Goal: Task Accomplishment & Management: Manage account settings

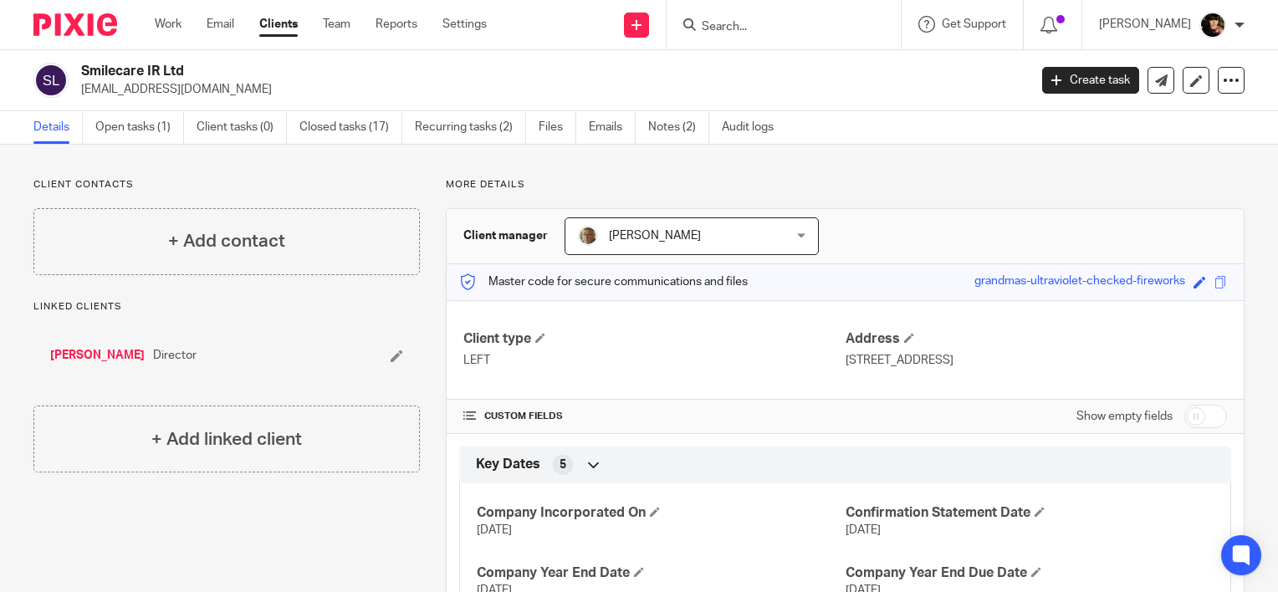
click at [750, 42] on div at bounding box center [784, 24] width 234 height 49
click at [747, 22] on input "Search" at bounding box center [775, 27] width 151 height 15
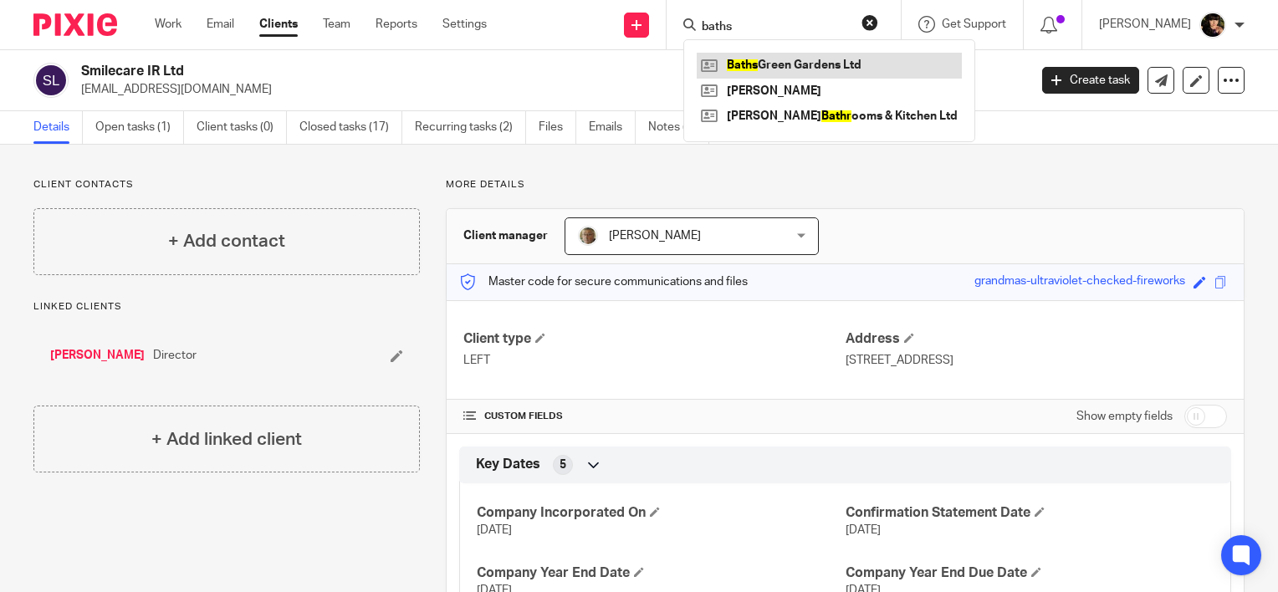
type input "baths"
click at [782, 71] on link at bounding box center [829, 65] width 265 height 25
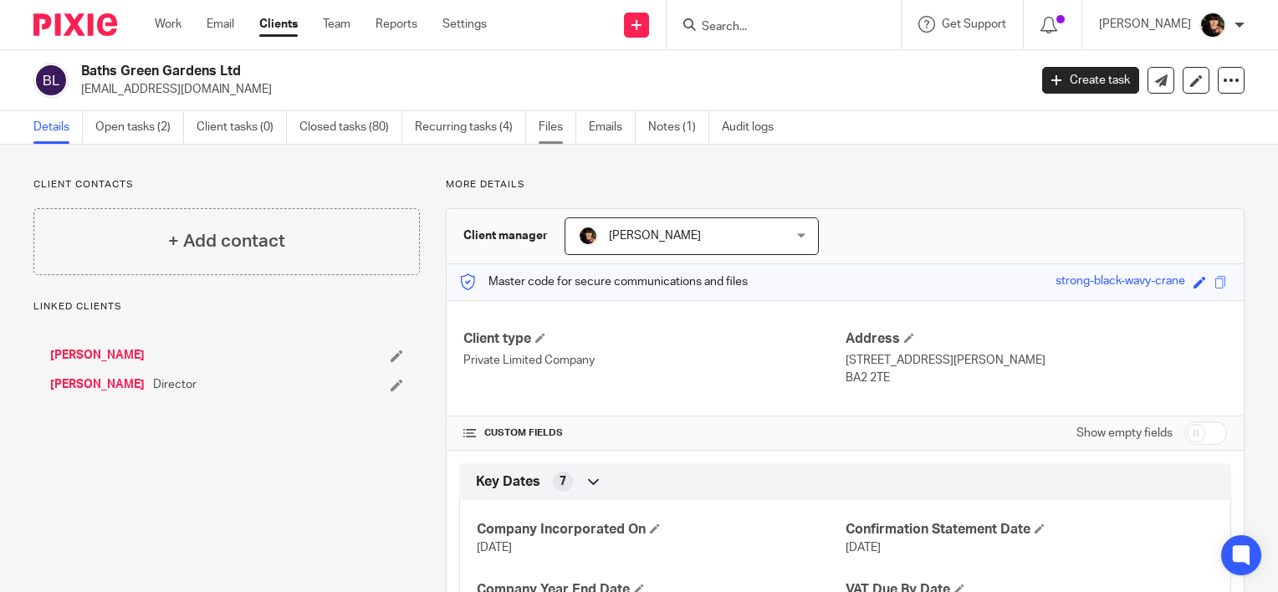
click at [546, 138] on link "Files" at bounding box center [558, 127] width 38 height 33
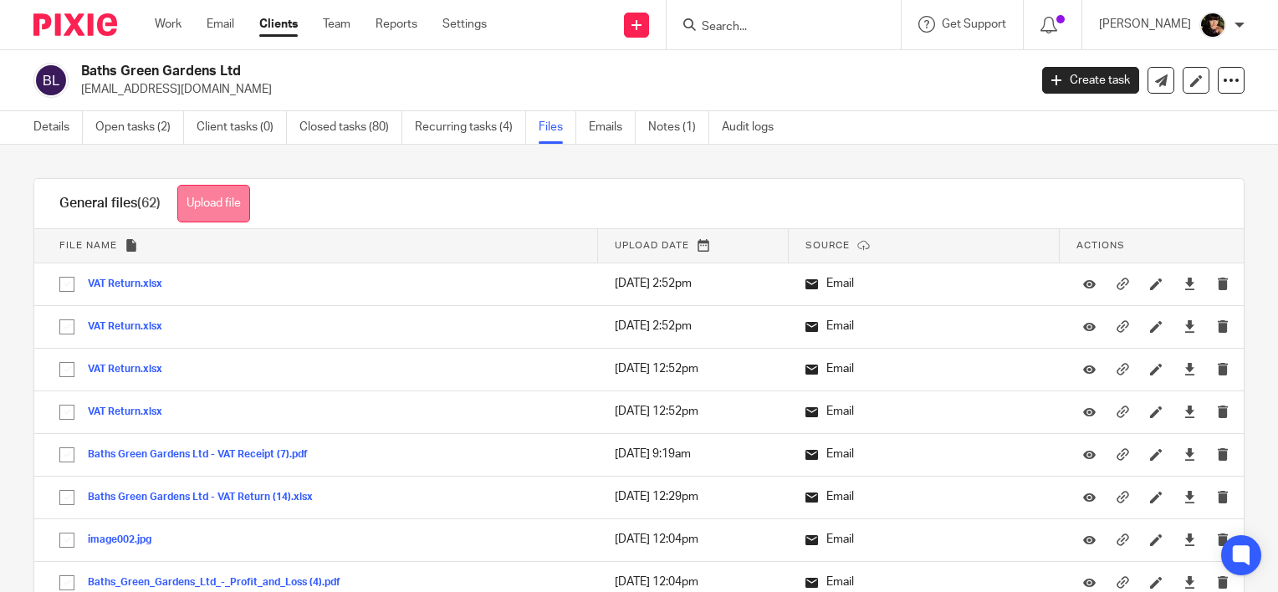
click at [222, 202] on button "Upload file" at bounding box center [213, 204] width 73 height 38
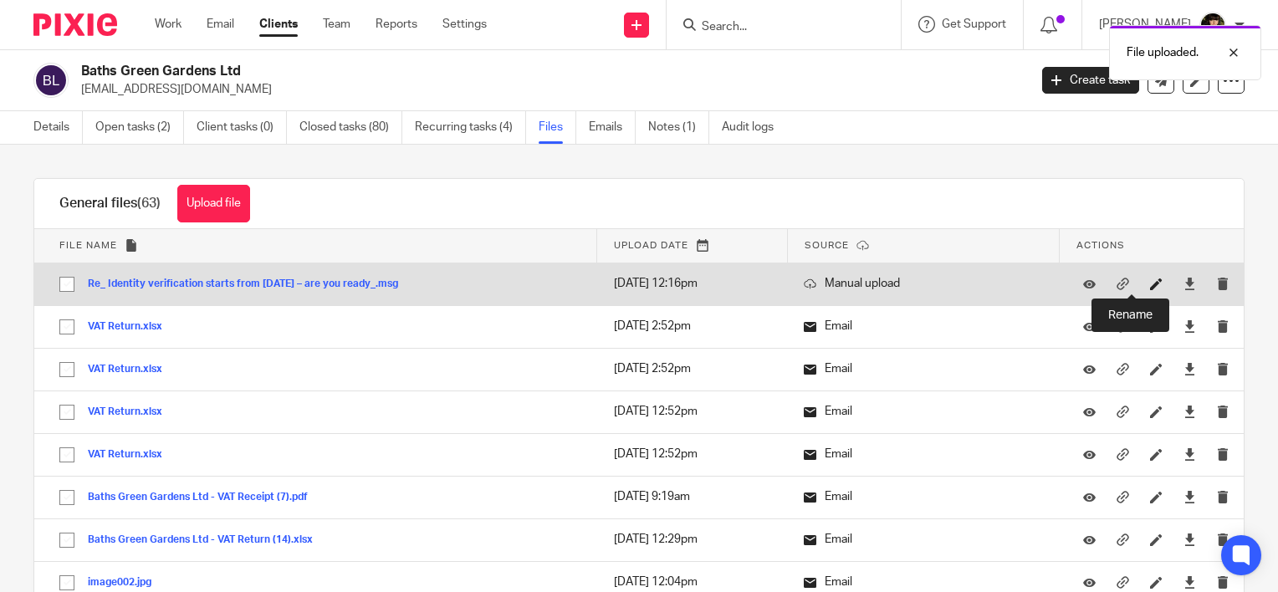
click at [1150, 282] on icon at bounding box center [1156, 284] width 13 height 13
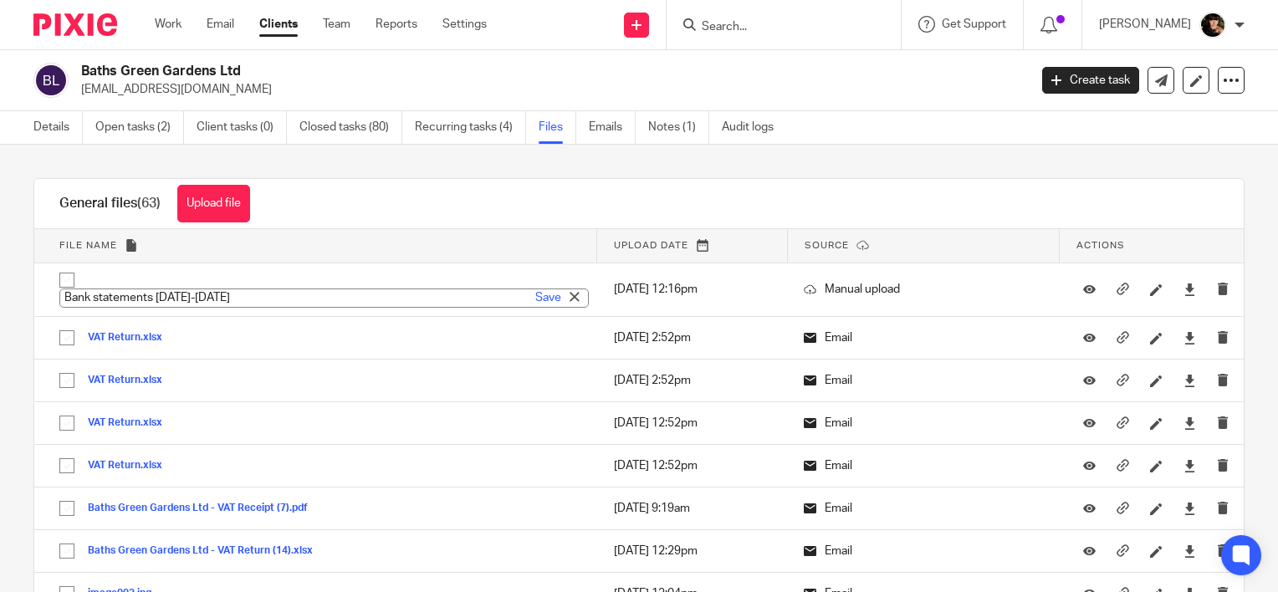
type input "Bank statements May-Aug 2025"
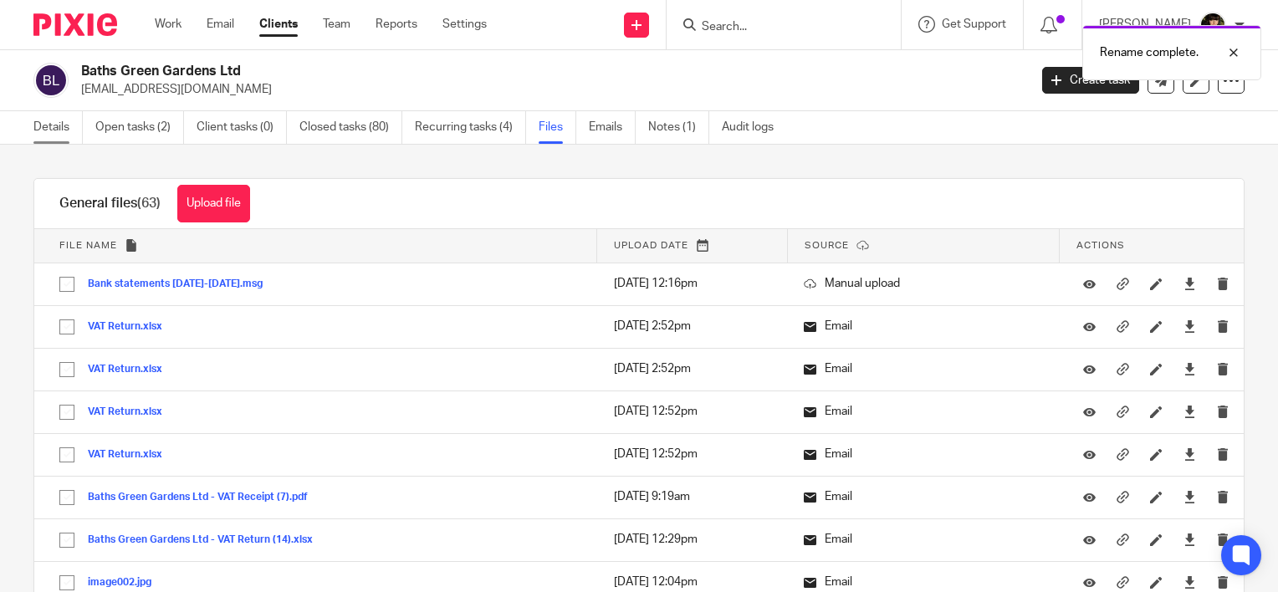
click at [34, 133] on link "Details" at bounding box center [57, 127] width 49 height 33
click at [104, 124] on link "Open tasks (2)" at bounding box center [139, 127] width 89 height 33
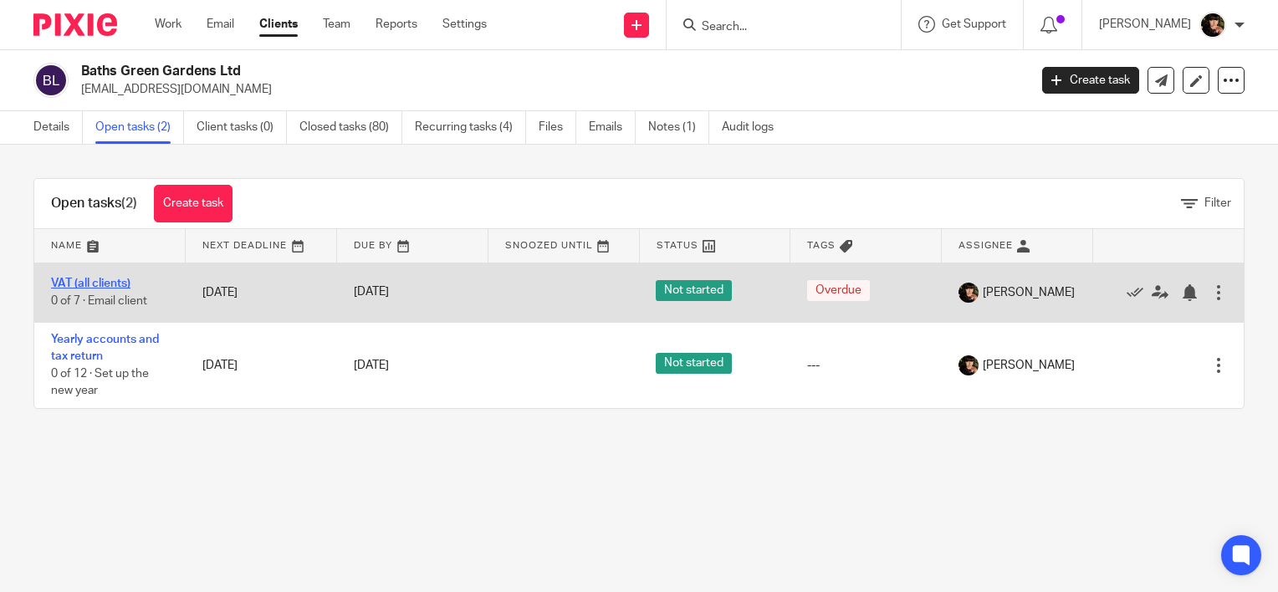
click at [102, 278] on link "VAT (all clients)" at bounding box center [90, 284] width 79 height 12
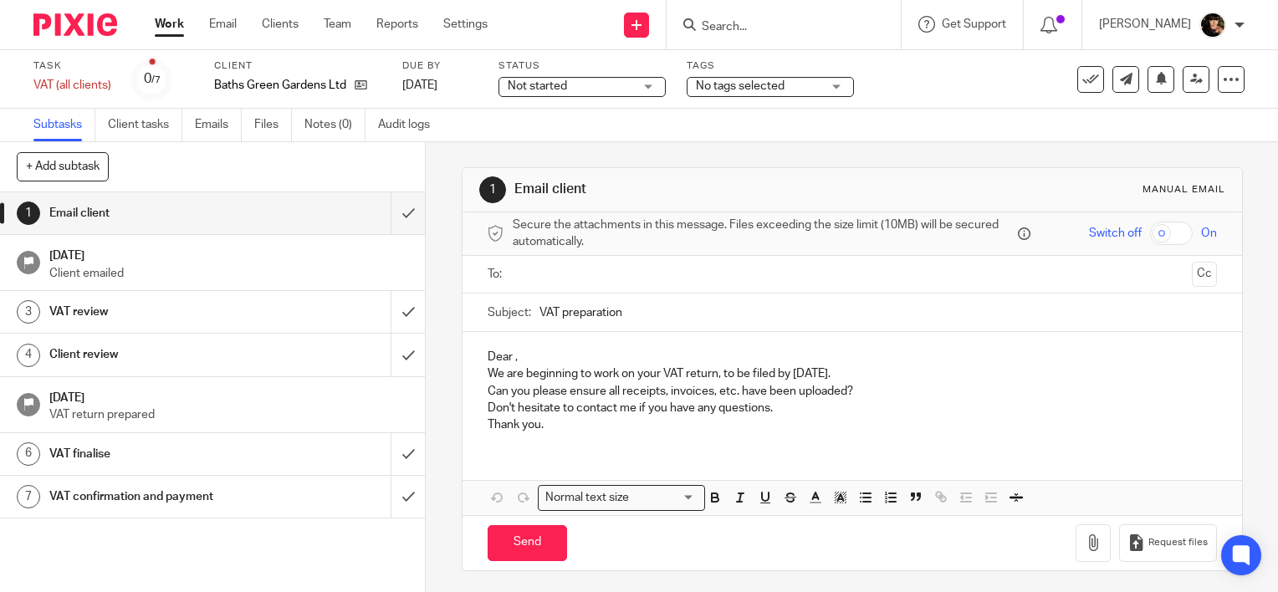
click at [612, 90] on span "Not started" at bounding box center [570, 87] width 125 height 18
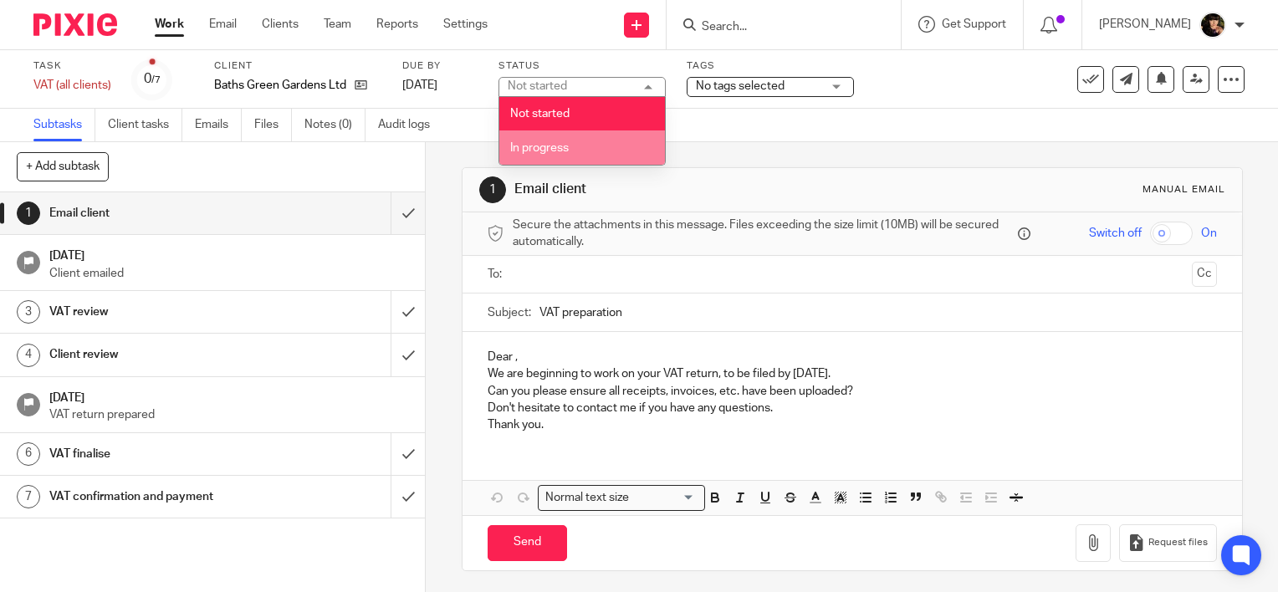
click at [602, 146] on li "In progress" at bounding box center [582, 148] width 166 height 34
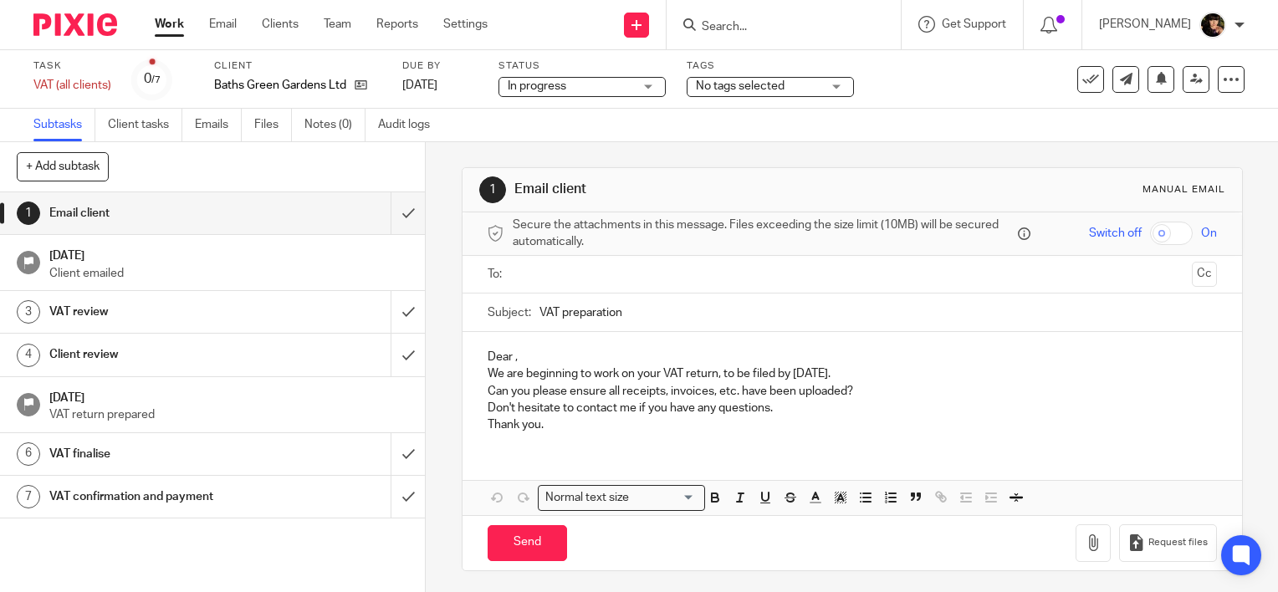
click at [771, 85] on span "No tags selected" at bounding box center [740, 86] width 89 height 12
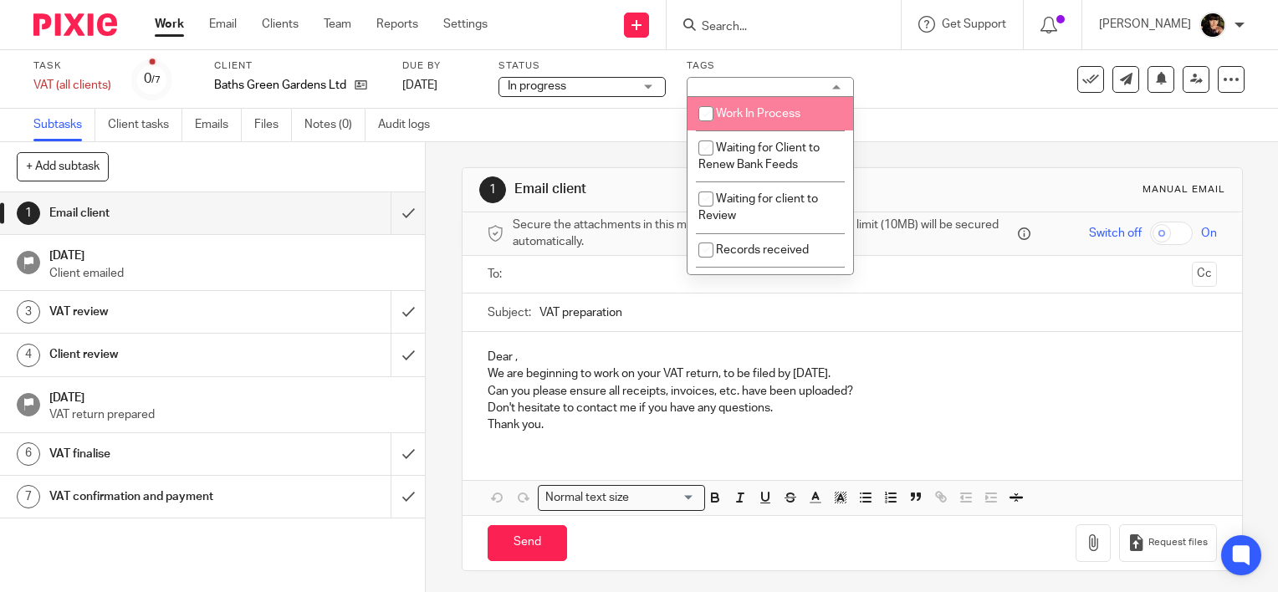
click at [780, 118] on span "Work In Process" at bounding box center [758, 114] width 84 height 12
checkbox input "true"
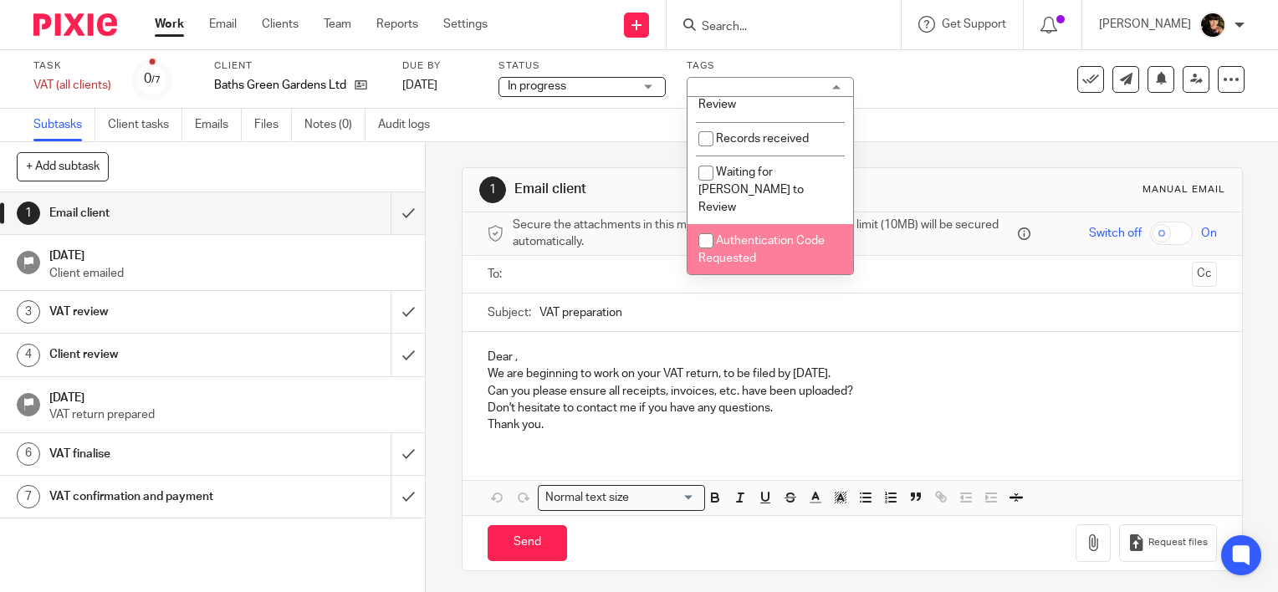
scroll to position [84, 0]
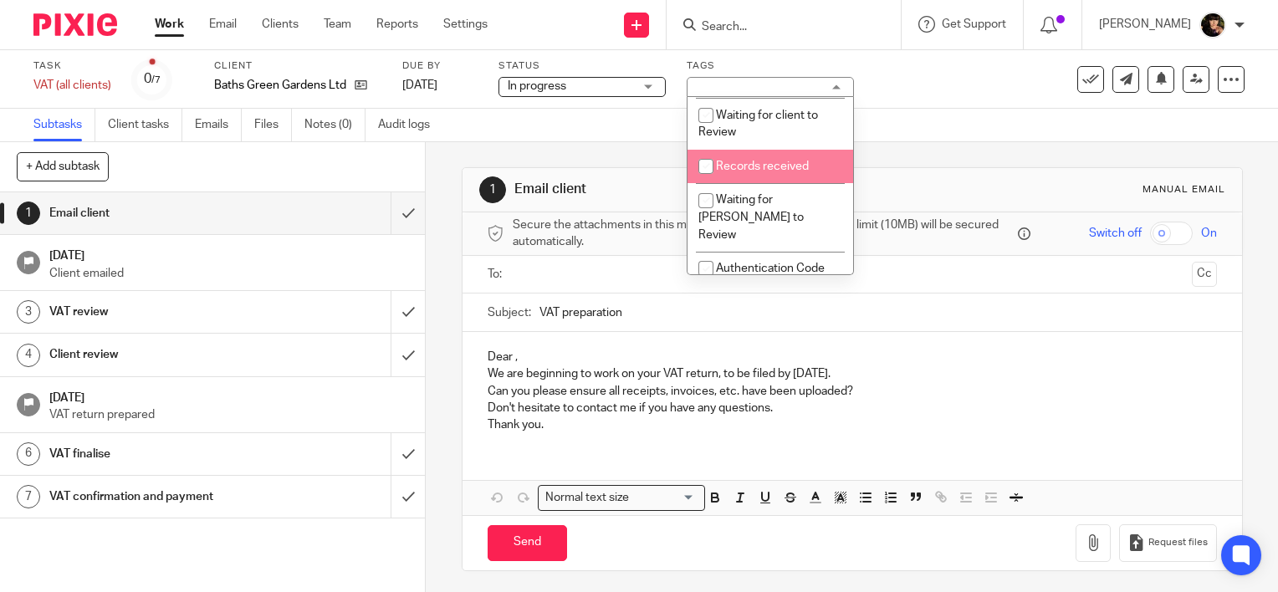
click at [755, 170] on span "Records received" at bounding box center [762, 167] width 93 height 12
checkbox input "true"
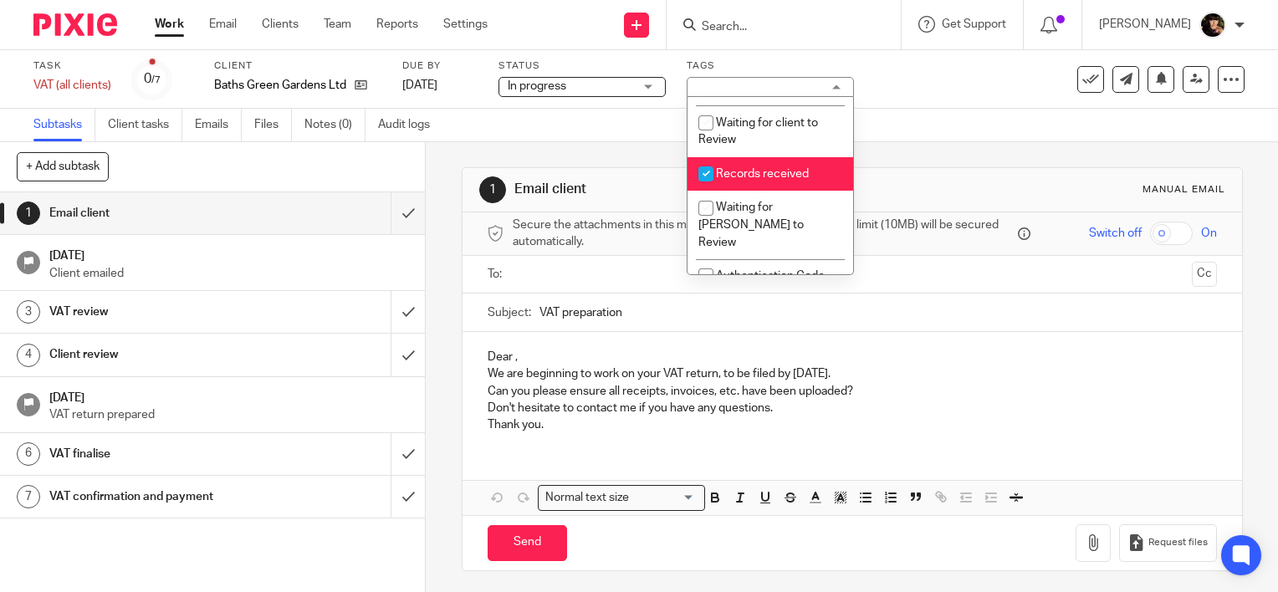
scroll to position [48, 0]
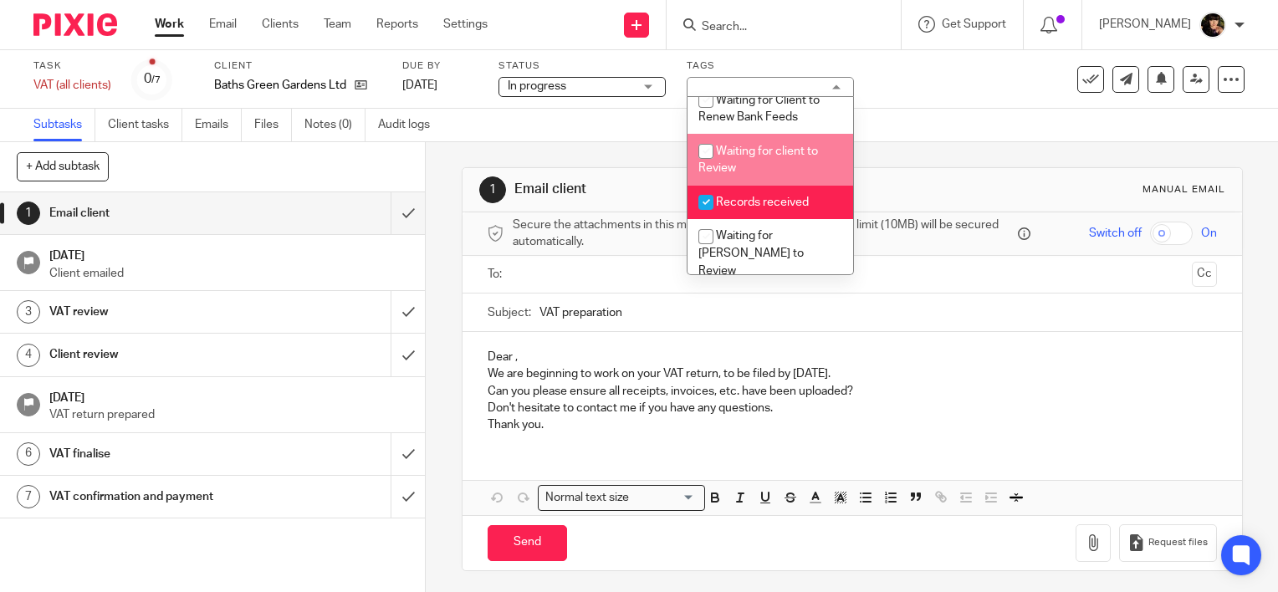
click at [738, 161] on li "Waiting for client to Review" at bounding box center [771, 159] width 166 height 51
checkbox input "true"
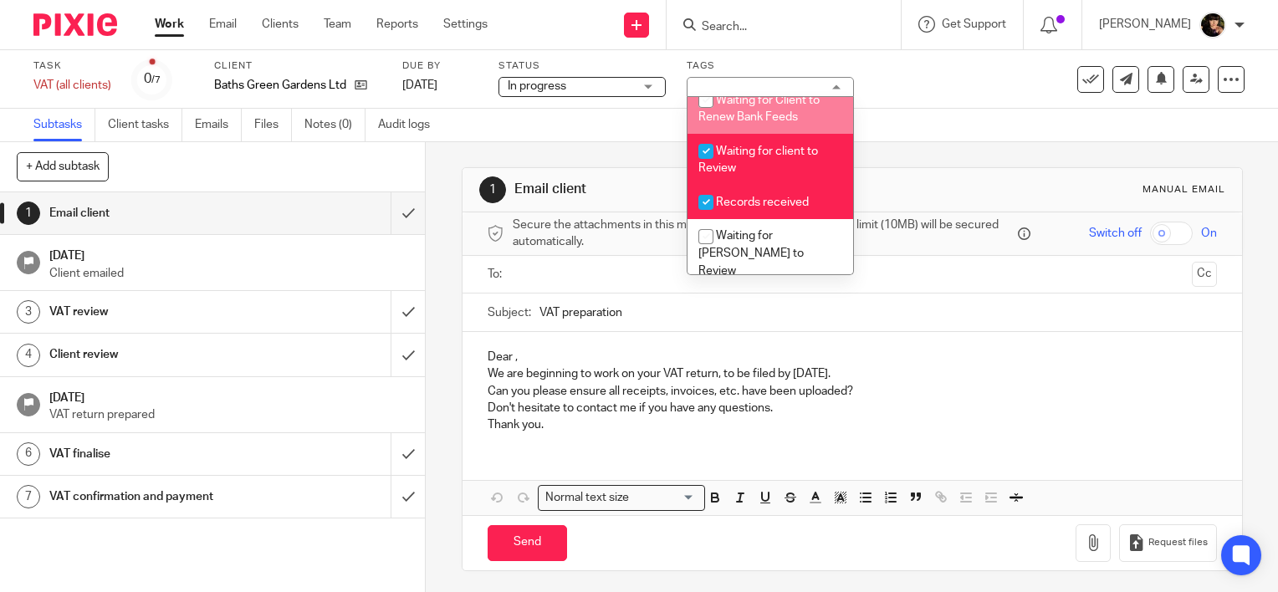
click at [829, 114] on li "Waiting for Client to Renew Bank Feeds" at bounding box center [771, 108] width 166 height 51
click at [810, 115] on li "Waiting for Client to Renew Bank Feeds" at bounding box center [771, 108] width 166 height 51
checkbox input "false"
drag, startPoint x: 960, startPoint y: 100, endPoint x: 850, endPoint y: 130, distance: 114.2
click at [960, 100] on div "Task VAT (all clients) Save VAT (all clients) 0 /7 Client Baths Green Gardens L…" at bounding box center [639, 79] width 1278 height 59
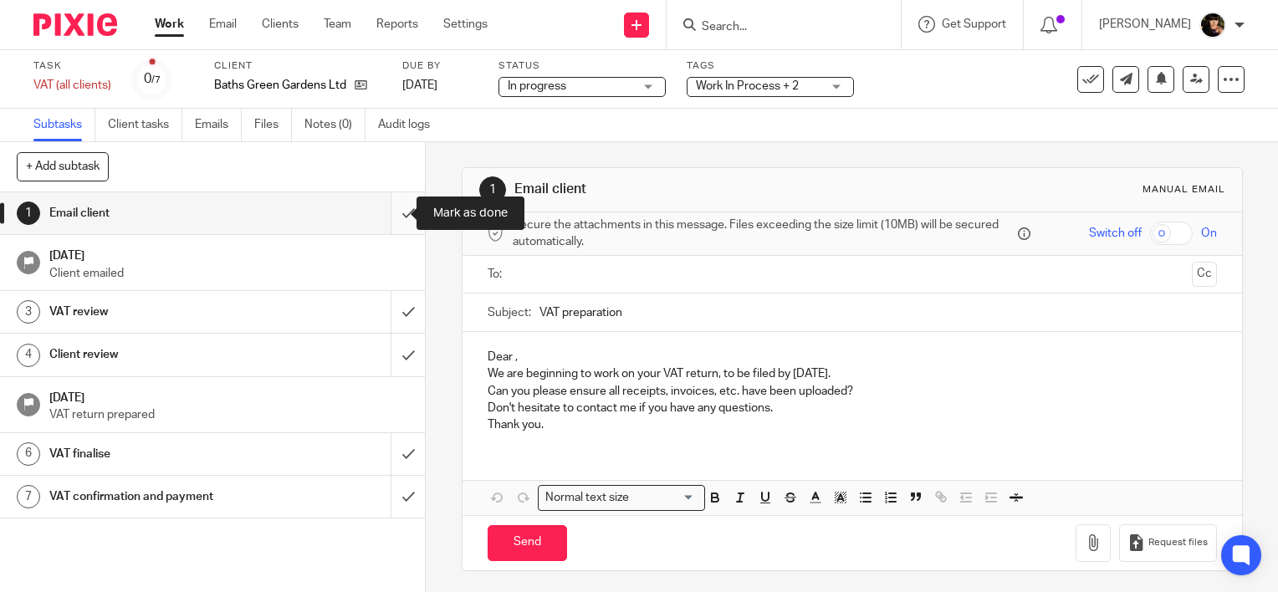
click at [395, 214] on input "submit" at bounding box center [212, 213] width 425 height 42
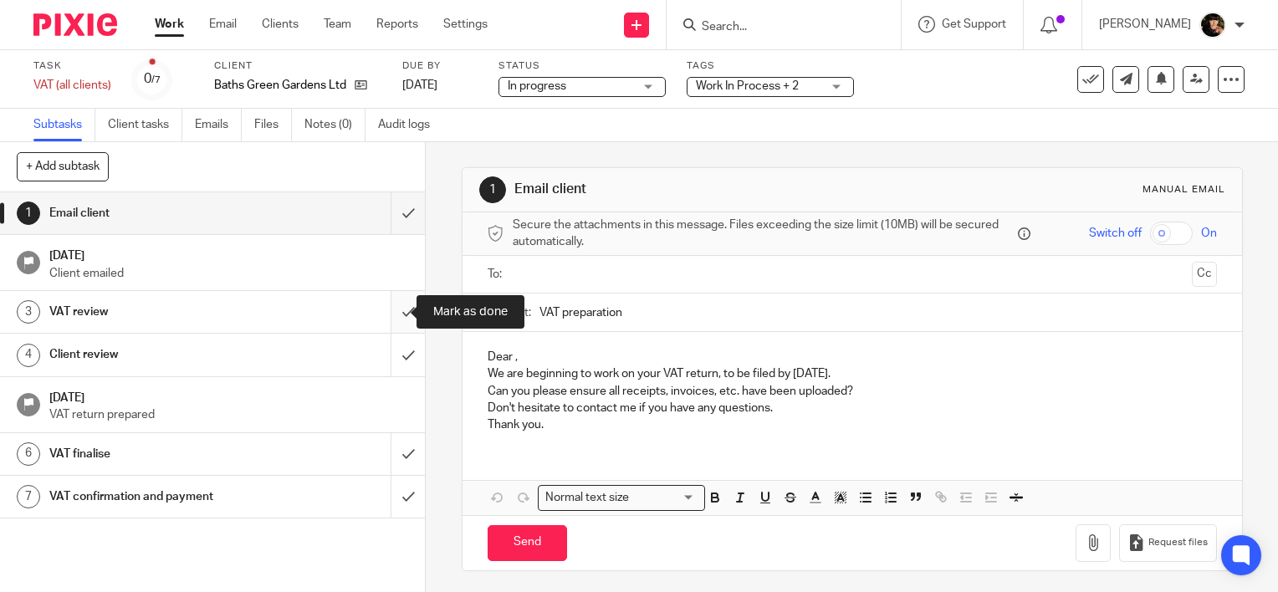
drag, startPoint x: 398, startPoint y: 308, endPoint x: 396, endPoint y: 327, distance: 19.4
click at [398, 308] on input "submit" at bounding box center [212, 312] width 425 height 42
